Goal: Task Accomplishment & Management: Use online tool/utility

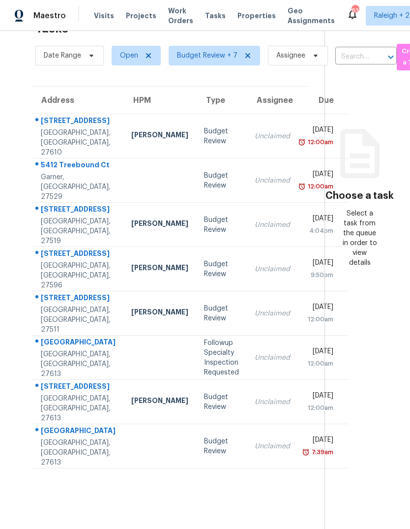
scroll to position [31, 0]
click at [210, 52] on span "Budget Review + 7" at bounding box center [207, 56] width 60 height 10
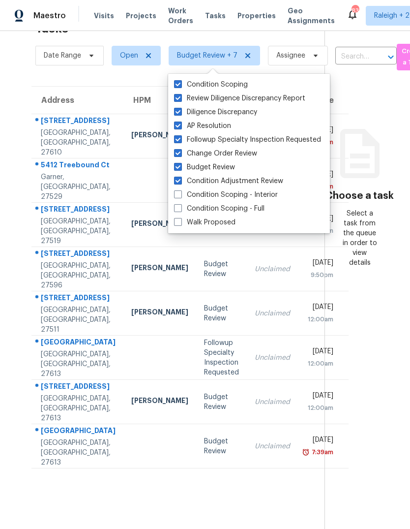
click at [15, 65] on div "Tasks 8 Results Date Range Open Budget Review + 7 Assignee ​ Create a Task Addr…" at bounding box center [205, 264] width 410 height 529
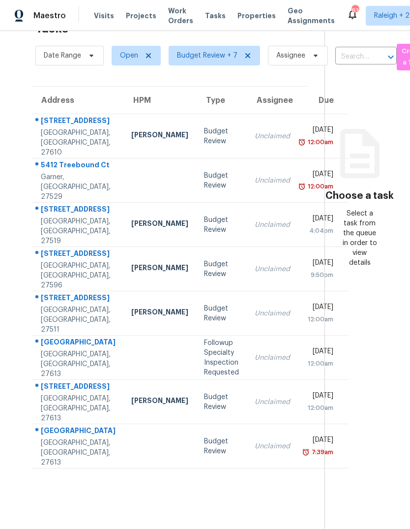
click at [247, 468] on td "Unclaimed" at bounding box center [272, 446] width 51 height 44
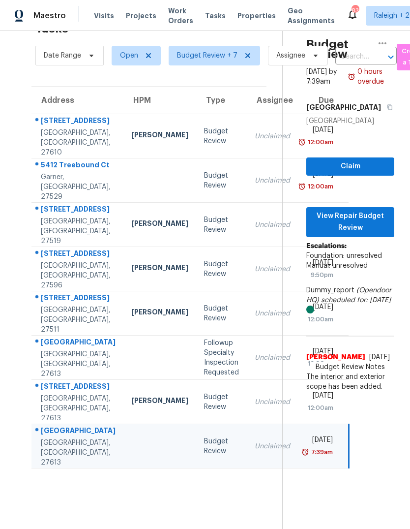
click at [255, 407] on div "Unclaimed" at bounding box center [272, 402] width 35 height 10
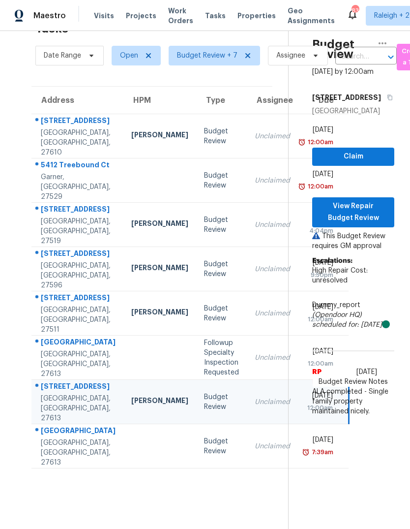
click at [247, 333] on td "Unclaimed" at bounding box center [272, 313] width 51 height 44
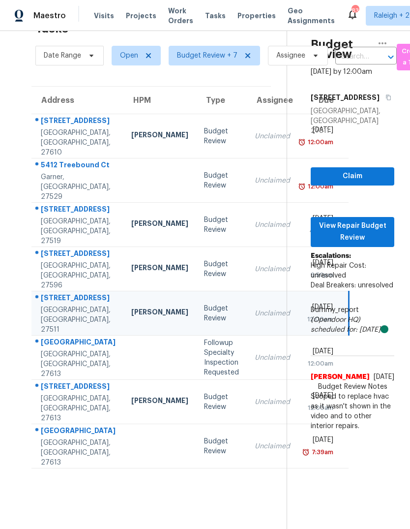
click at [247, 289] on td "Unclaimed" at bounding box center [272, 269] width 51 height 44
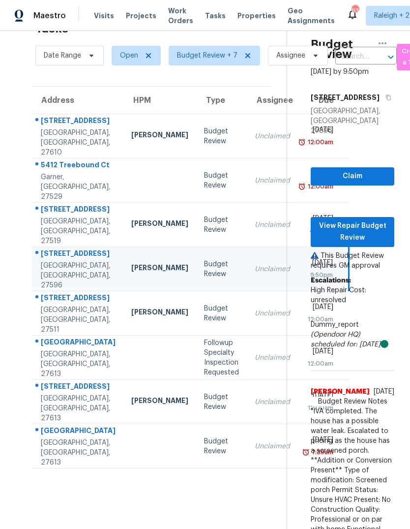
click at [255, 230] on div "Unclaimed" at bounding box center [272, 225] width 35 height 10
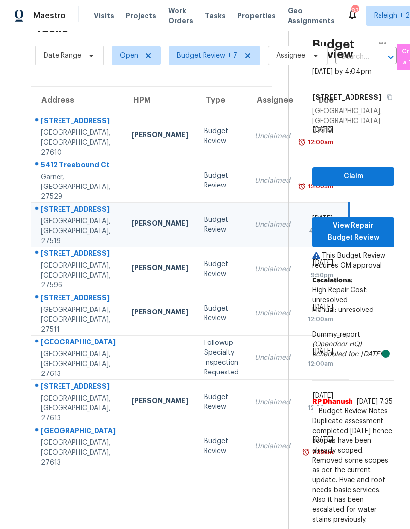
click at [255, 274] on div "Unclaimed" at bounding box center [272, 269] width 35 height 10
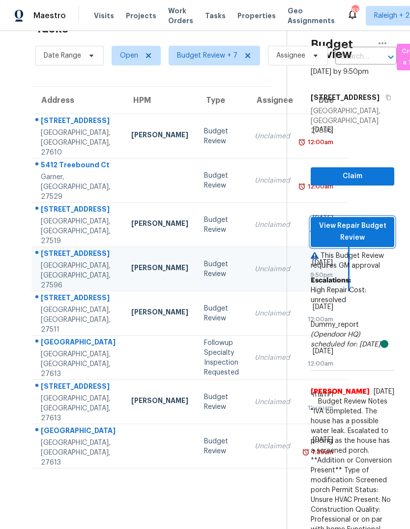
click at [379, 229] on span "View Repair Budget Review" at bounding box center [353, 232] width 68 height 24
